Goal: Task Accomplishment & Management: Manage account settings

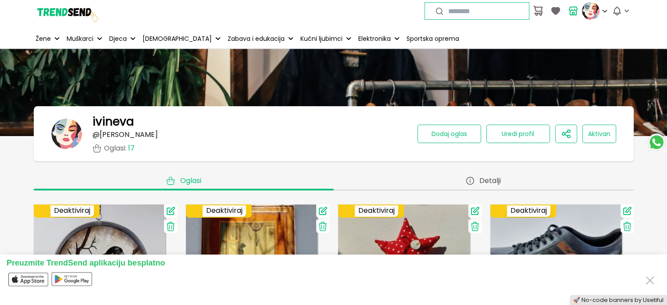
click at [0, 0] on p "Moje narudžbe" at bounding box center [0, 0] width 0 height 0
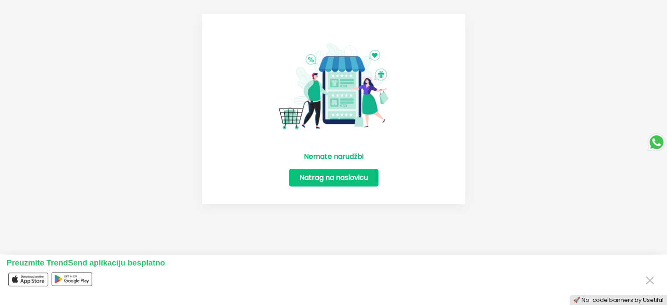
scroll to position [132, 0]
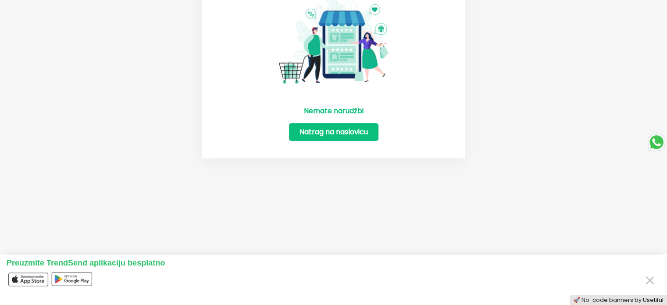
click at [336, 132] on button "Natrag na naslovicu" at bounding box center [333, 132] width 89 height 18
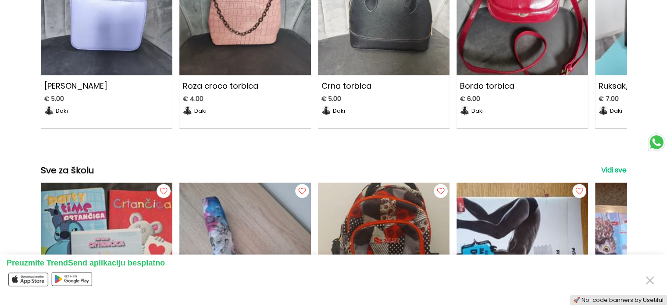
scroll to position [877, 0]
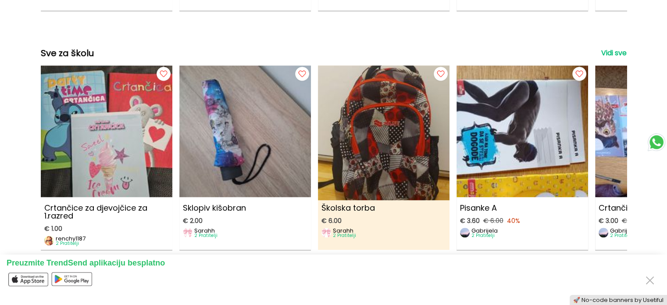
click at [348, 233] on p "Sarahh" at bounding box center [344, 231] width 23 height 6
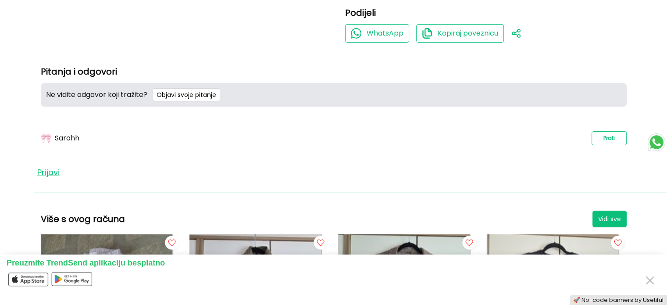
scroll to position [395, 0]
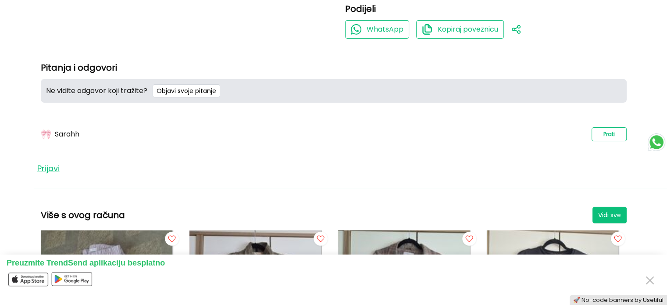
click at [73, 134] on p "Sarahh" at bounding box center [67, 134] width 25 height 8
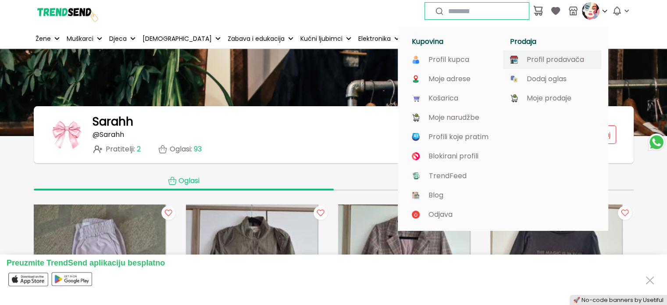
click at [566, 57] on p "Profil prodavača" at bounding box center [555, 60] width 57 height 8
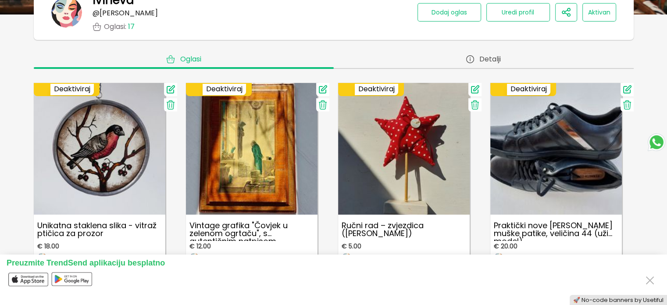
scroll to position [87, 0]
